Goal: Check status: Check status

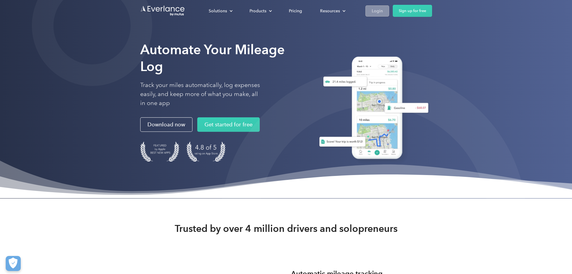
click at [383, 9] on div "Login" at bounding box center [377, 11] width 11 height 8
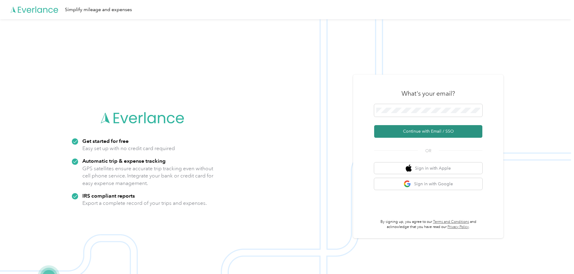
click at [432, 131] on button "Continue with Email / SSO" at bounding box center [428, 131] width 108 height 13
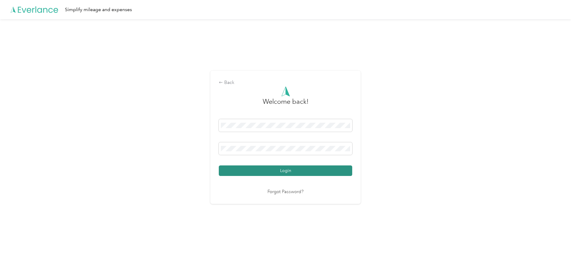
click at [261, 169] on button "Login" at bounding box center [285, 170] width 133 height 11
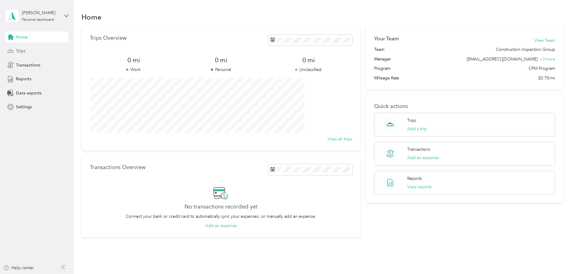
click at [18, 50] on span "Trips" at bounding box center [20, 51] width 9 height 6
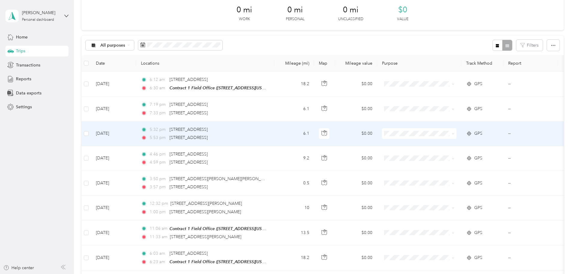
scroll to position [60, 0]
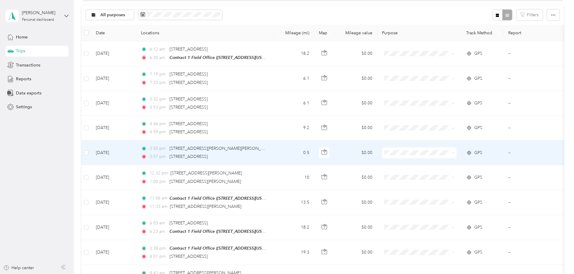
click at [267, 153] on div "3:57 pm [STREET_ADDRESS]" at bounding box center [204, 156] width 126 height 7
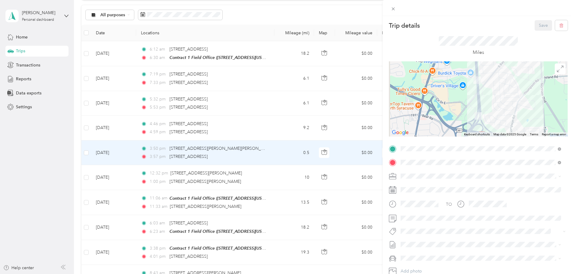
click at [300, 180] on div "Trip details Save This trip cannot be edited because it is either under review,…" at bounding box center [287, 137] width 574 height 274
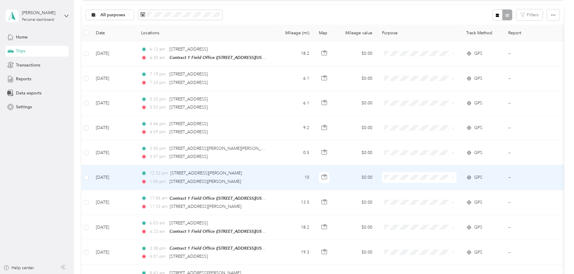
click at [267, 180] on div "1:00 pm [STREET_ADDRESS][PERSON_NAME]" at bounding box center [204, 181] width 126 height 7
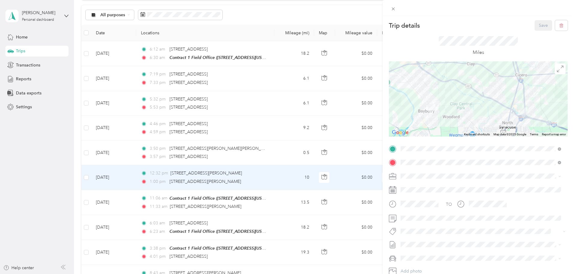
click at [302, 203] on div "Trip details Save This trip cannot be edited because it is either under review,…" at bounding box center [287, 137] width 574 height 274
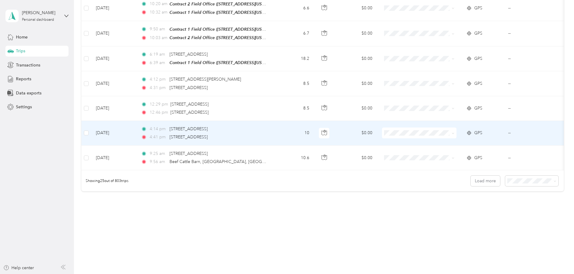
scroll to position [554, 0]
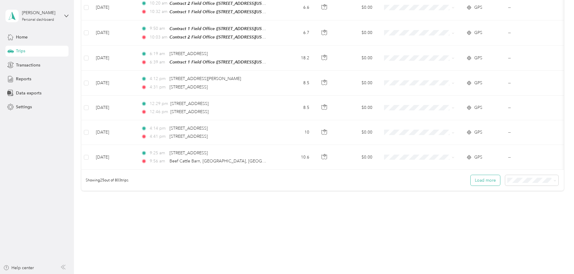
click at [470, 182] on button "Load more" at bounding box center [484, 180] width 29 height 11
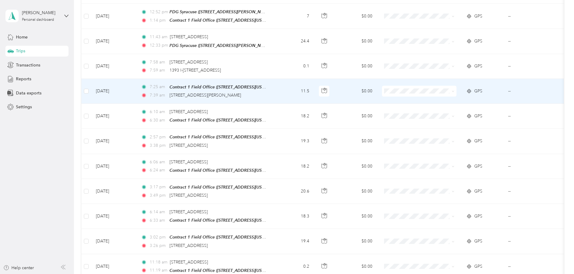
scroll to position [764, 0]
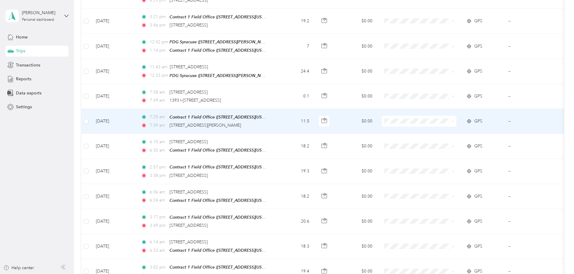
click at [314, 115] on td "11.5" at bounding box center [294, 121] width 40 height 25
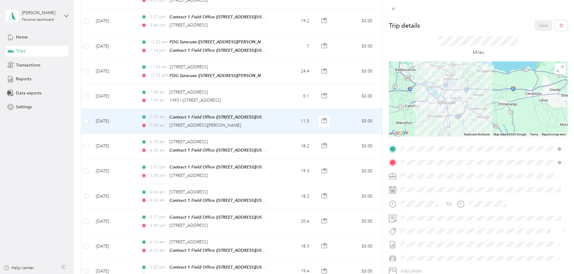
click at [318, 69] on div "Trip details Save This trip cannot be edited because it is either under review,…" at bounding box center [287, 137] width 574 height 274
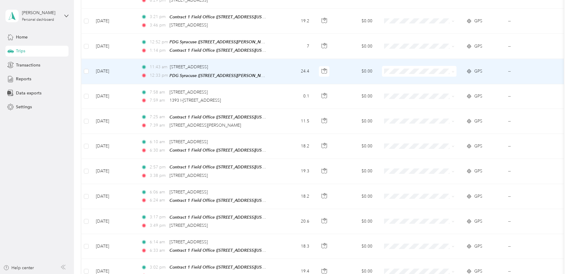
click at [314, 69] on td "24.4" at bounding box center [294, 71] width 40 height 25
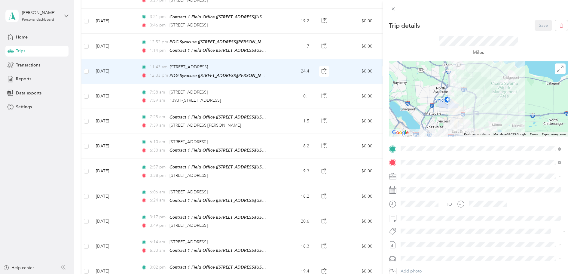
click at [222, 43] on div "Trip details Save This trip cannot be edited because it is either under review,…" at bounding box center [287, 137] width 574 height 274
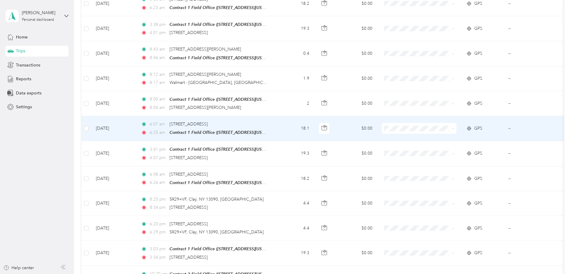
scroll to position [254, 0]
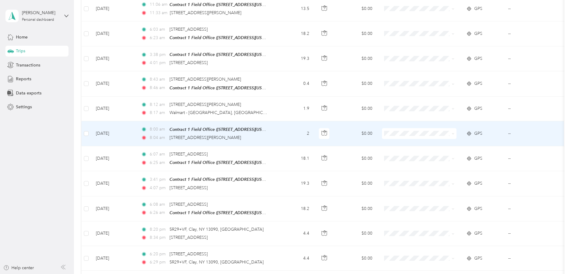
click at [274, 135] on td "8:00 am Contract 1 Field Office ([STREET_ADDRESS][US_STATE]) 8:04 am [STREET_AD…" at bounding box center [205, 133] width 138 height 25
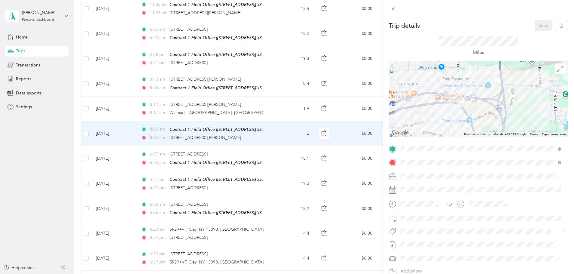
click at [313, 80] on div "Trip details Save This trip cannot be edited because it is either under review,…" at bounding box center [287, 137] width 574 height 274
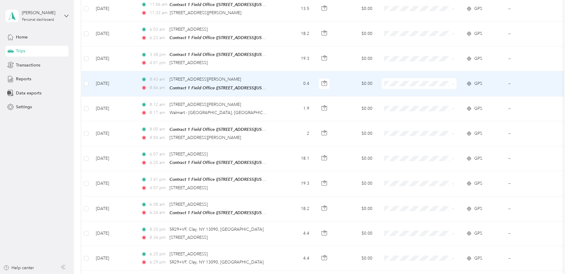
click at [314, 80] on td "0.4" at bounding box center [294, 83] width 40 height 25
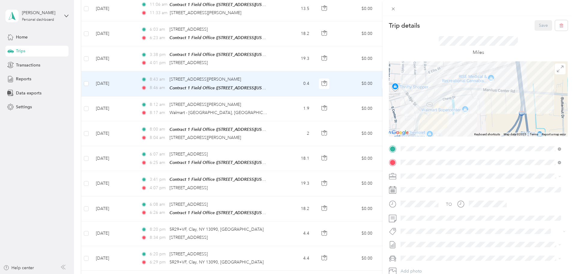
click at [314, 59] on div "Trip details Save This trip cannot be edited because it is either under review,…" at bounding box center [287, 137] width 574 height 274
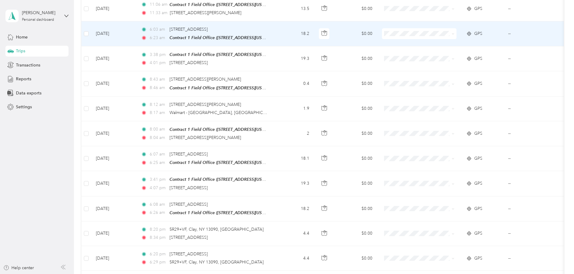
click at [274, 35] on td "6:03 am [STREET_ADDRESS] 6:23 am Contract 1 Field Office ([STREET_ADDRESS][US_S…" at bounding box center [205, 33] width 138 height 25
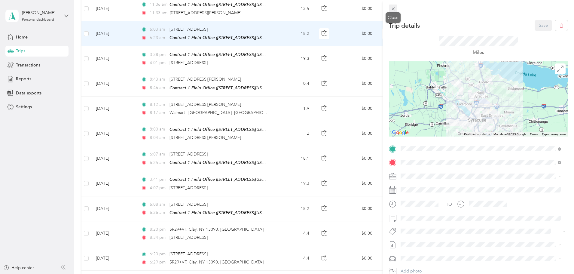
click at [394, 8] on icon at bounding box center [392, 9] width 3 height 3
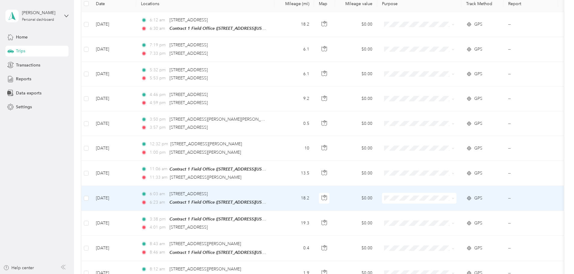
scroll to position [73, 0]
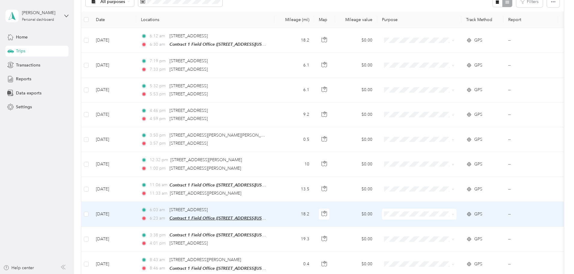
click at [277, 218] on span "Contract 1 Field Office ([STREET_ADDRESS][US_STATE])" at bounding box center [223, 217] width 108 height 5
click at [314, 218] on td "18.2" at bounding box center [294, 214] width 40 height 25
